Goal: Connect with others: Connect with others

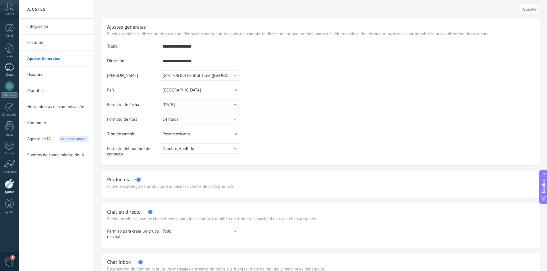
click at [11, 69] on div at bounding box center [9, 67] width 9 height 8
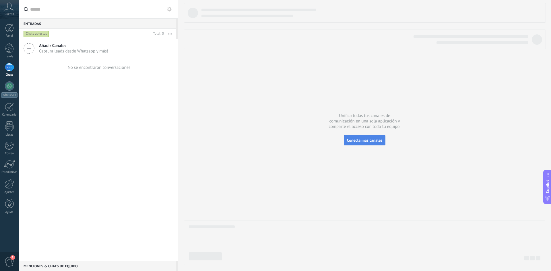
click at [370, 140] on span "Conecta más canales" at bounding box center [364, 140] width 35 height 5
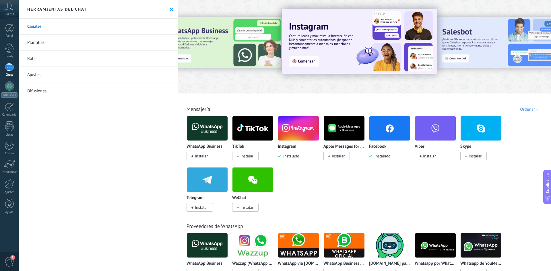
click at [293, 133] on img at bounding box center [298, 129] width 41 height 28
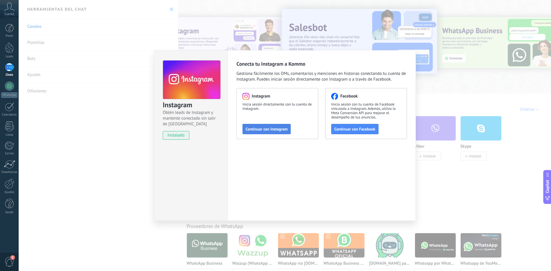
click at [268, 130] on span "Continuar con Instagram" at bounding box center [267, 129] width 42 height 4
click at [120, 172] on div "Instagram Obtén leads de Instagram y mantente conectado sin salir de Kommo inst…" at bounding box center [285, 135] width 532 height 271
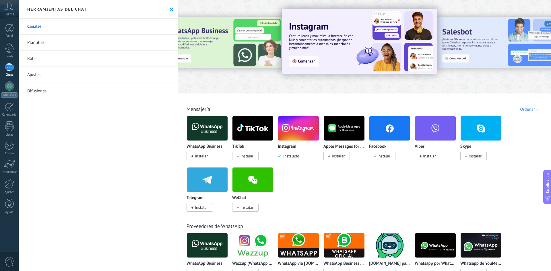
click at [170, 10] on icon at bounding box center [172, 9] width 4 height 4
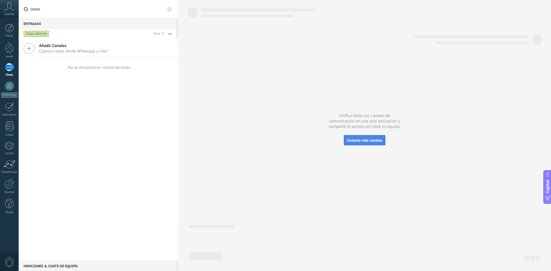
click at [371, 141] on span "Conecta más canales" at bounding box center [364, 140] width 35 height 5
